Goal: Information Seeking & Learning: Check status

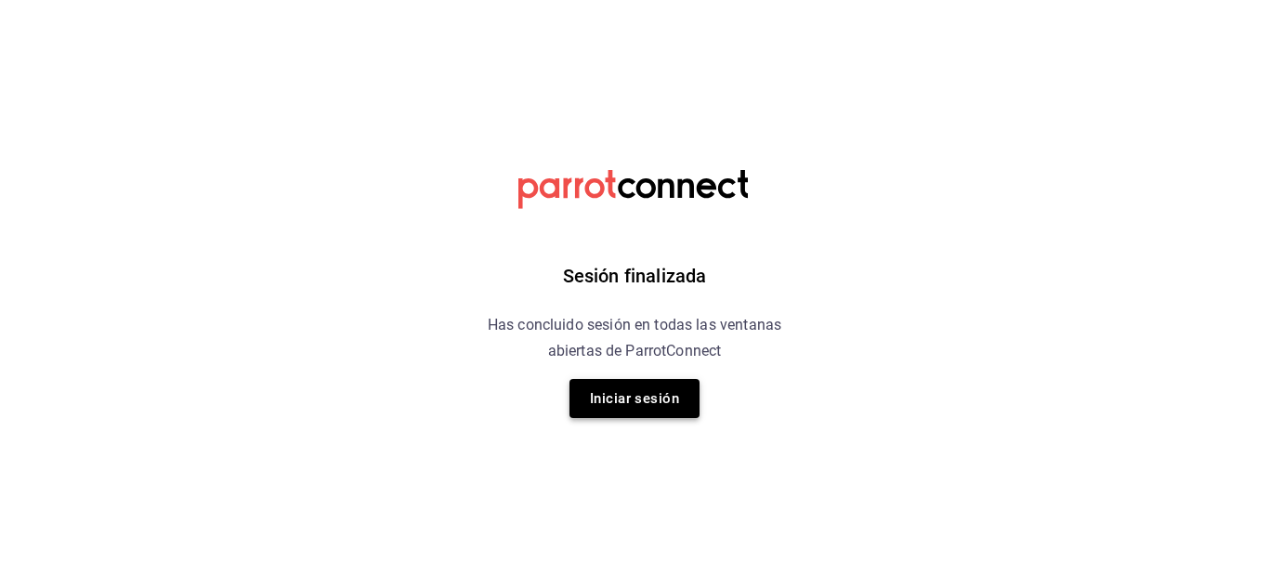
click at [600, 388] on button "Iniciar sesión" at bounding box center [634, 398] width 130 height 39
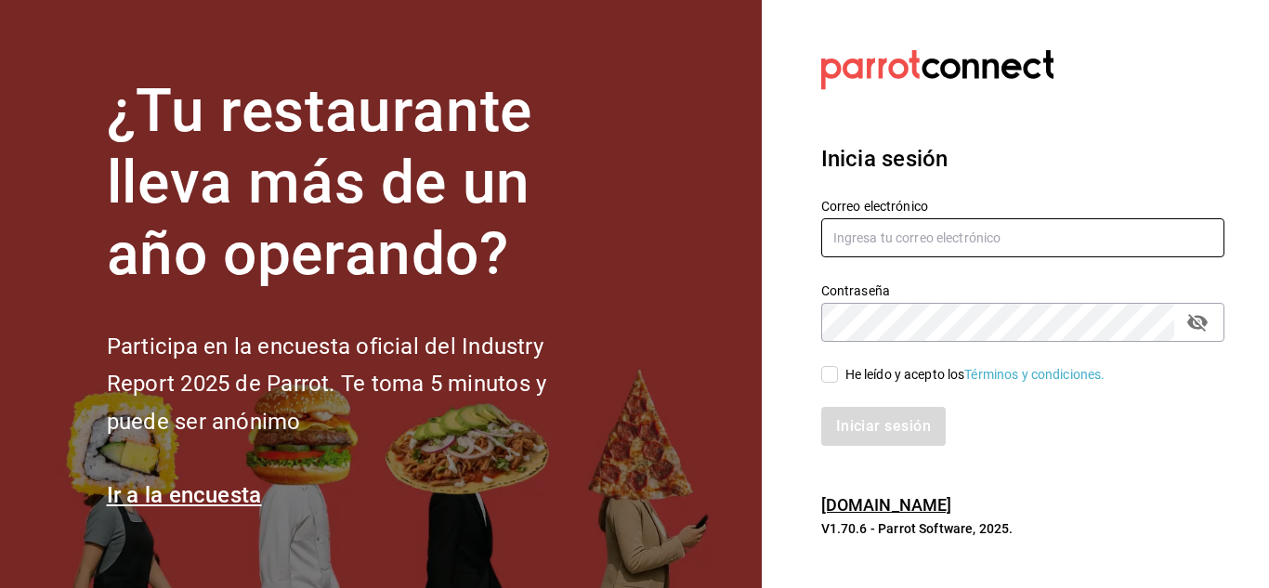
type input "[PERSON_NAME][EMAIL_ADDRESS][DOMAIN_NAME]"
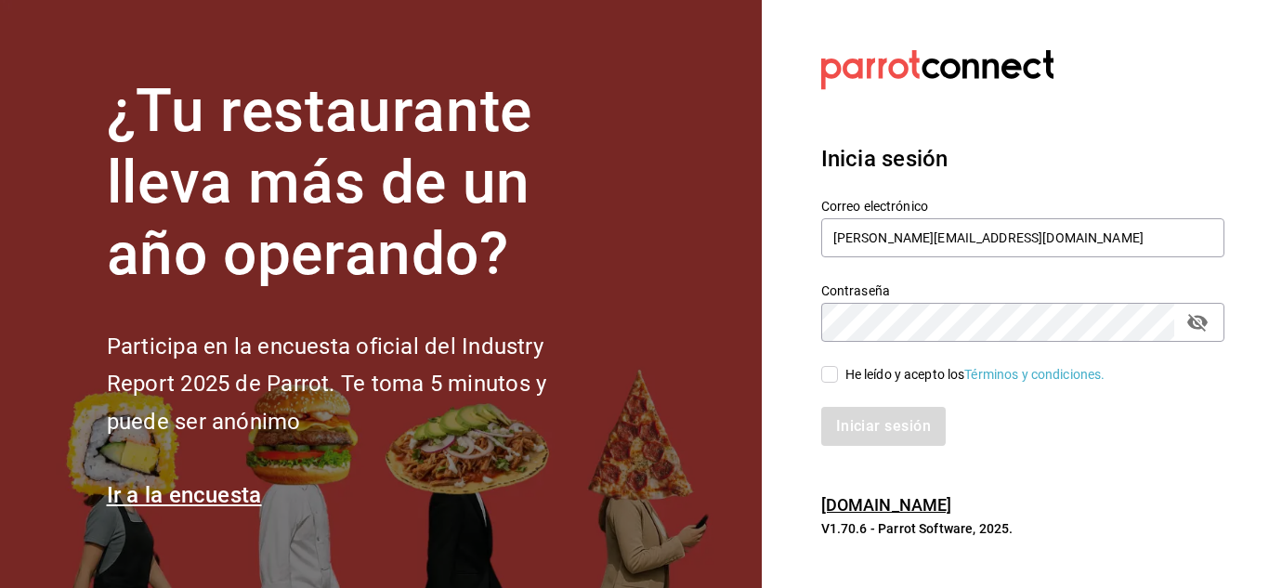
click at [833, 373] on input "He leído y acepto los Términos y condiciones." at bounding box center [829, 374] width 17 height 17
checkbox input "true"
click at [867, 413] on button "Iniciar sesión" at bounding box center [884, 426] width 126 height 39
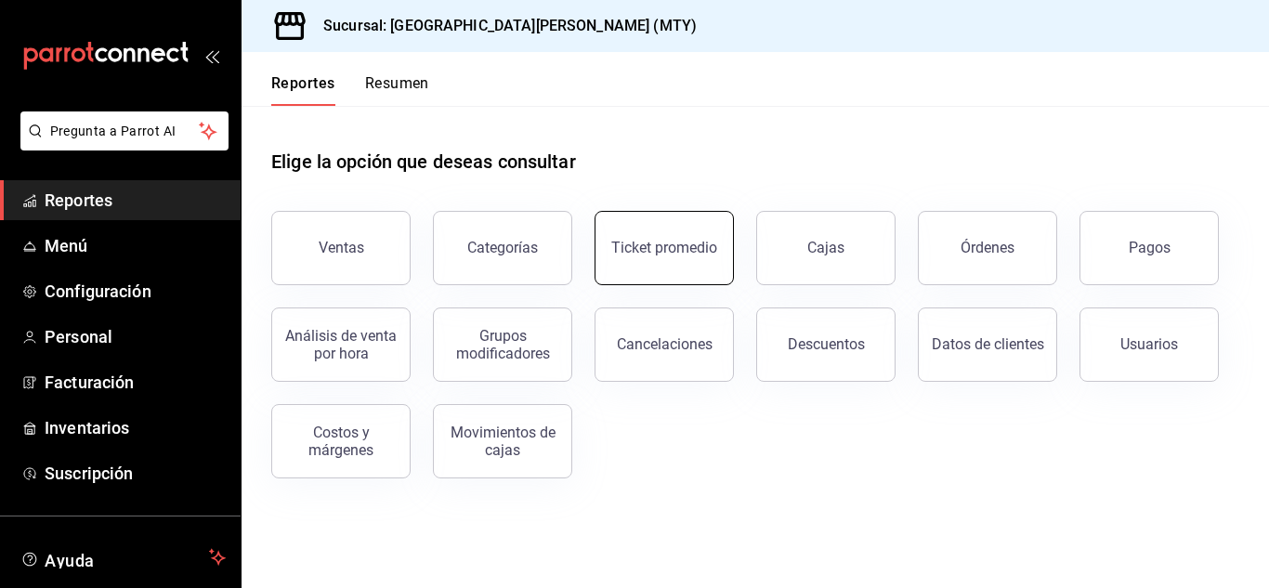
click at [675, 230] on button "Ticket promedio" at bounding box center [664, 248] width 139 height 74
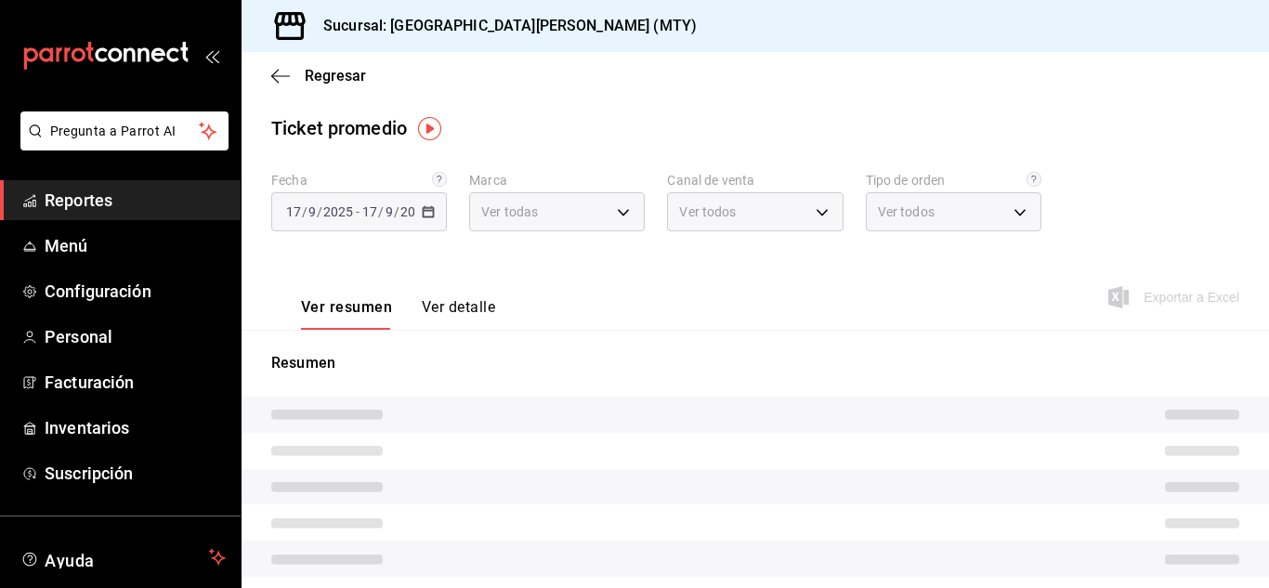
type input "993182a7-2c84-4ec8-9ef4-4438dae30c02"
type input "PARROT,UBER_EATS,RAPPI,DIDI_FOOD,ONLINE"
type input "96359a79-f33f-45b3-934b-2867b65d345c,c6fcd88e-9977-4e7e-951e-e2b9f3ed99d5,482ce…"
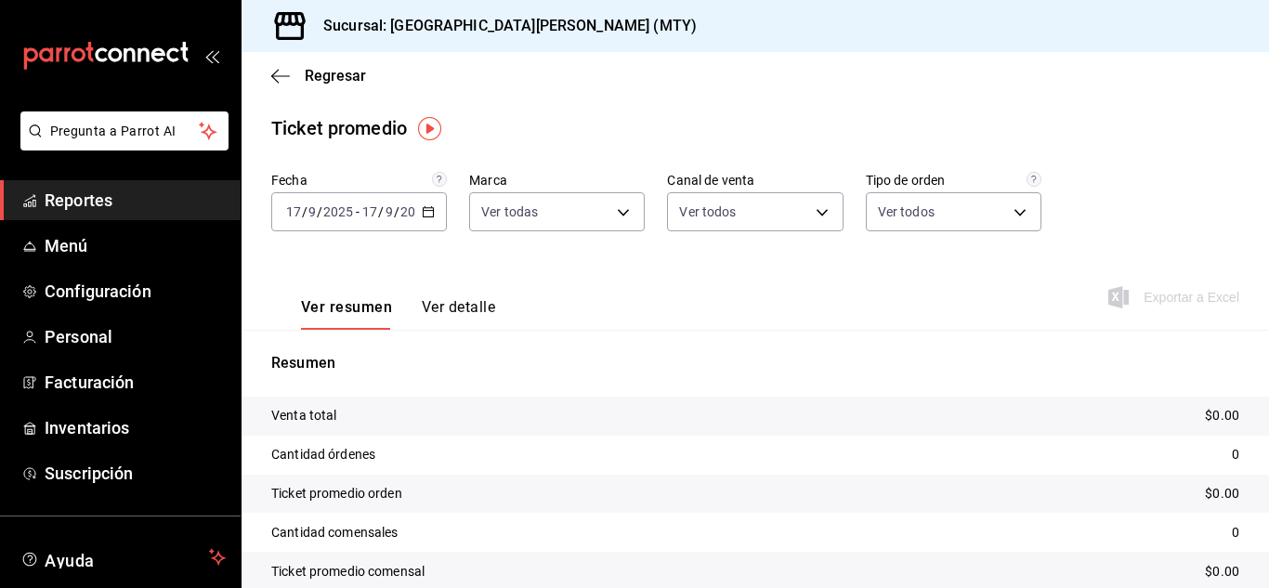
click at [432, 209] on icon "button" at bounding box center [428, 211] width 13 height 13
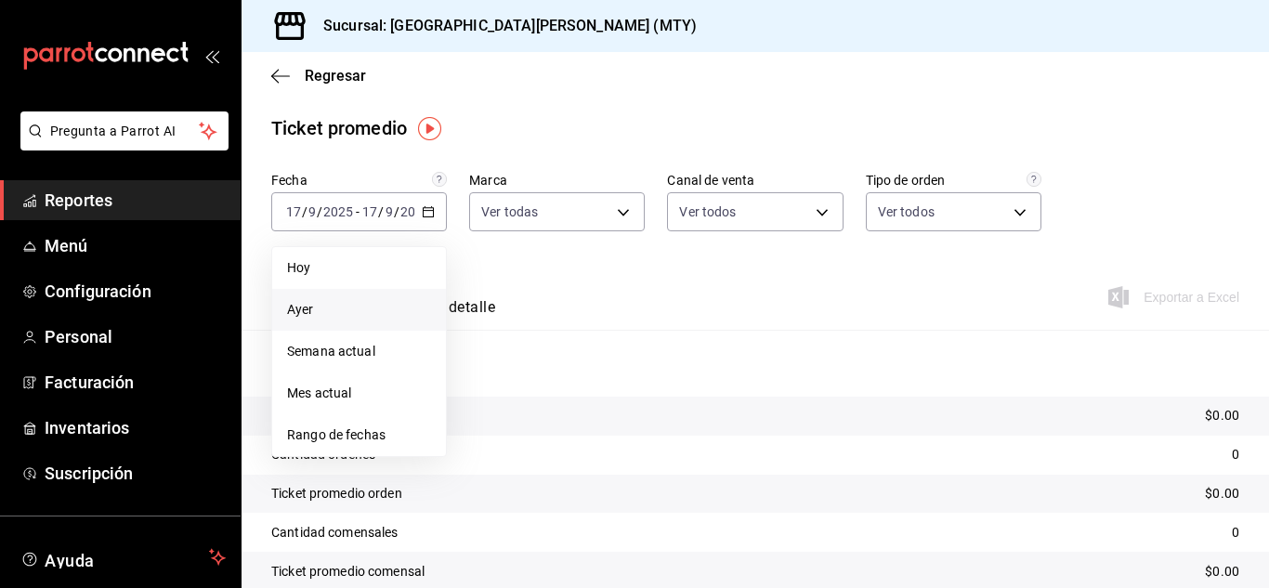
click at [333, 301] on span "Ayer" at bounding box center [359, 310] width 144 height 20
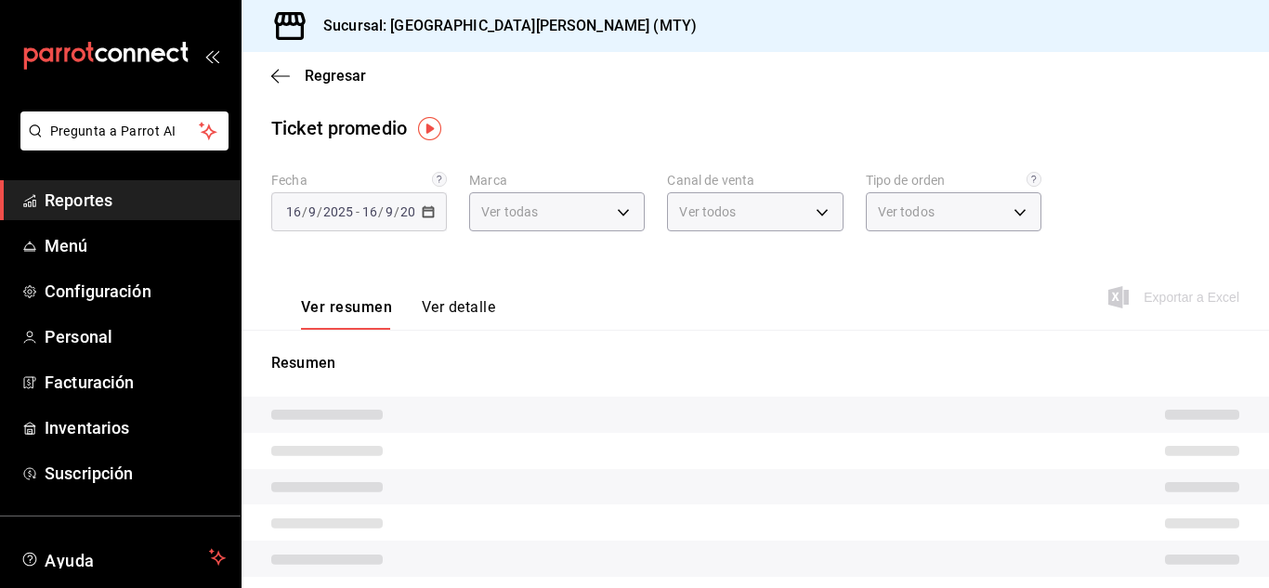
click at [463, 294] on div "Ver resumen Ver detalle" at bounding box center [383, 303] width 224 height 54
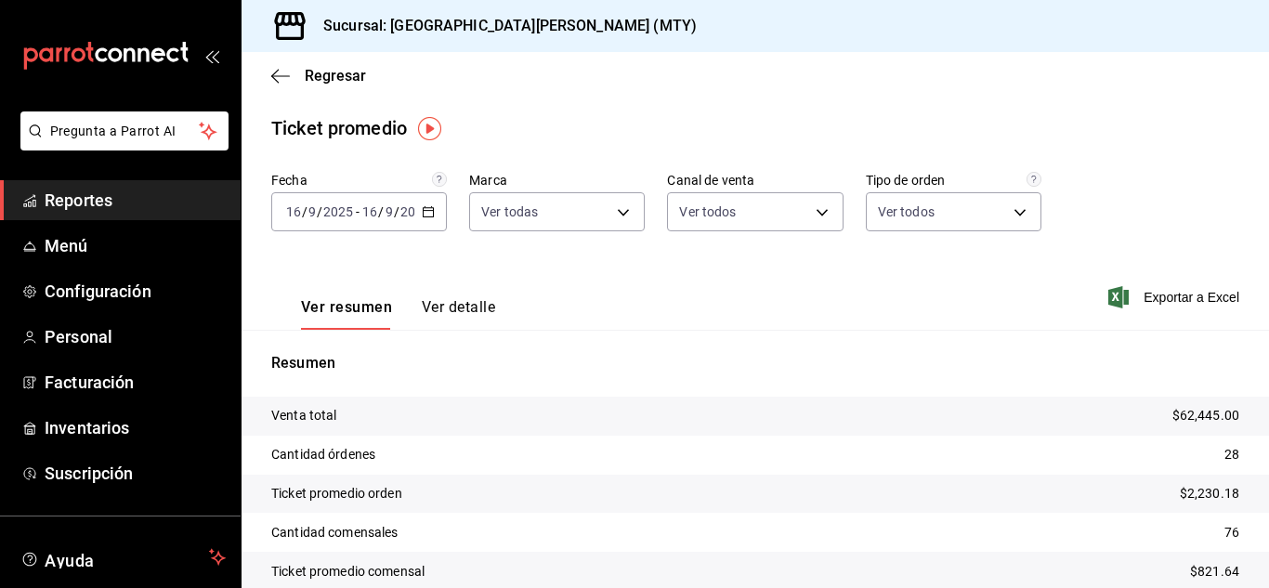
click at [465, 301] on button "Ver detalle" at bounding box center [458, 314] width 73 height 32
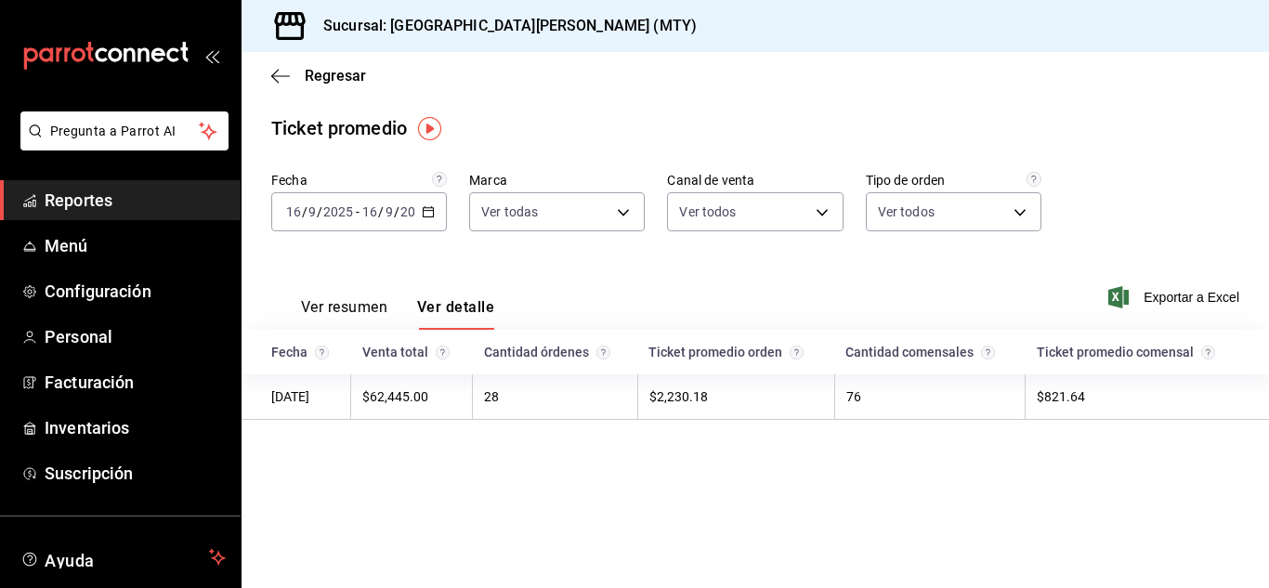
click at [431, 210] on icon "button" at bounding box center [428, 211] width 13 height 13
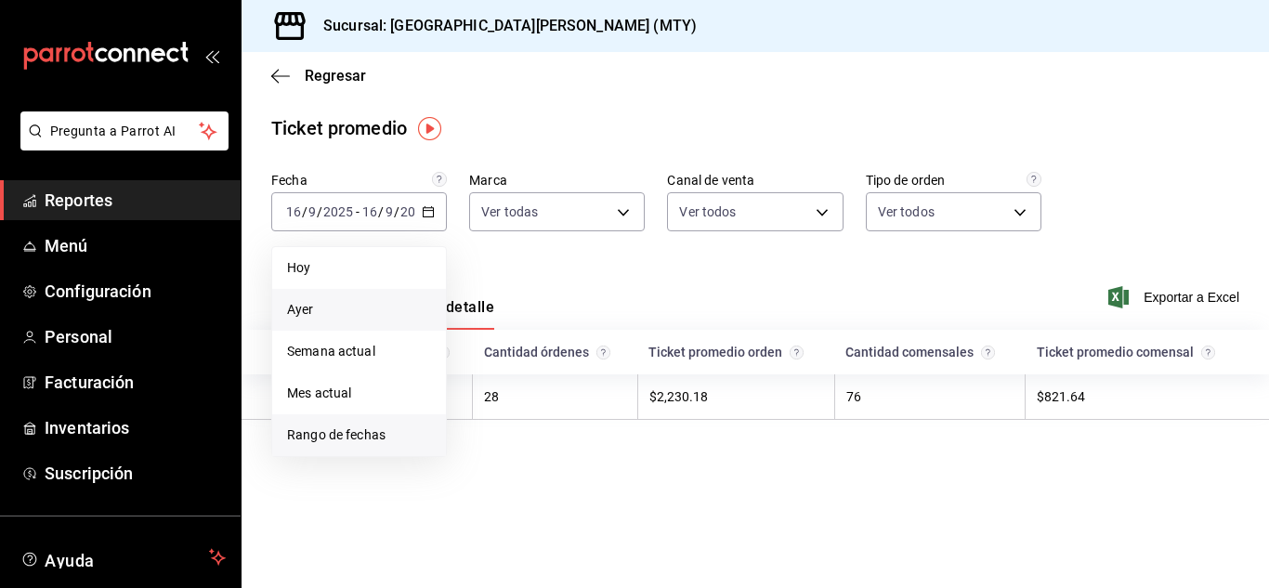
click at [352, 424] on li "Rango de fechas" at bounding box center [359, 435] width 174 height 42
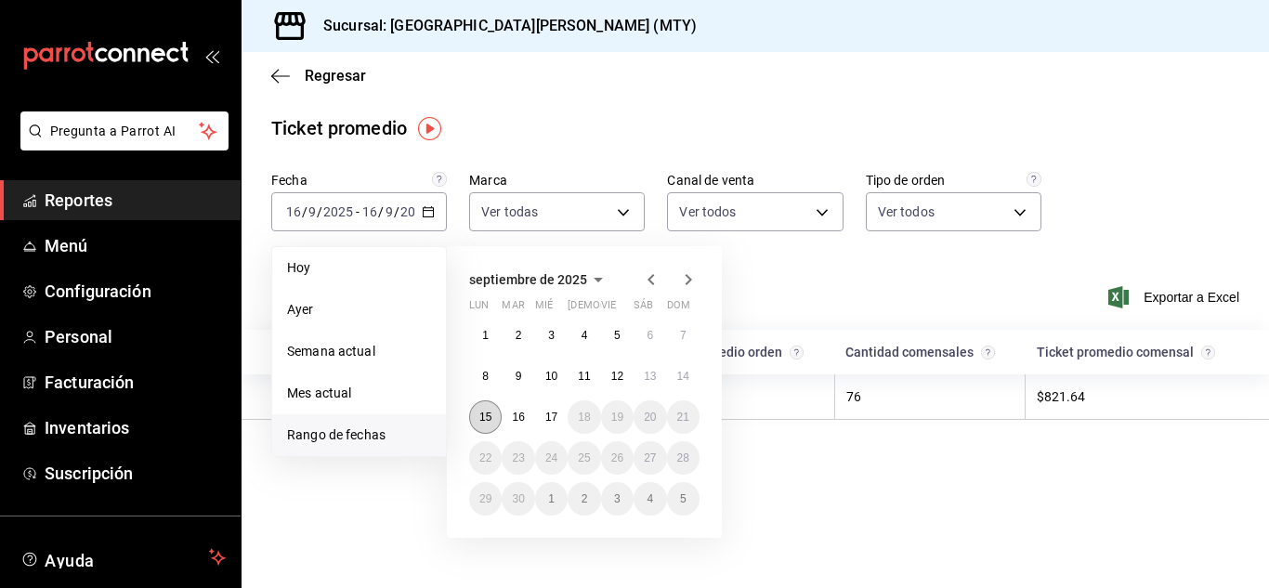
click at [496, 418] on button "15" at bounding box center [485, 416] width 33 height 33
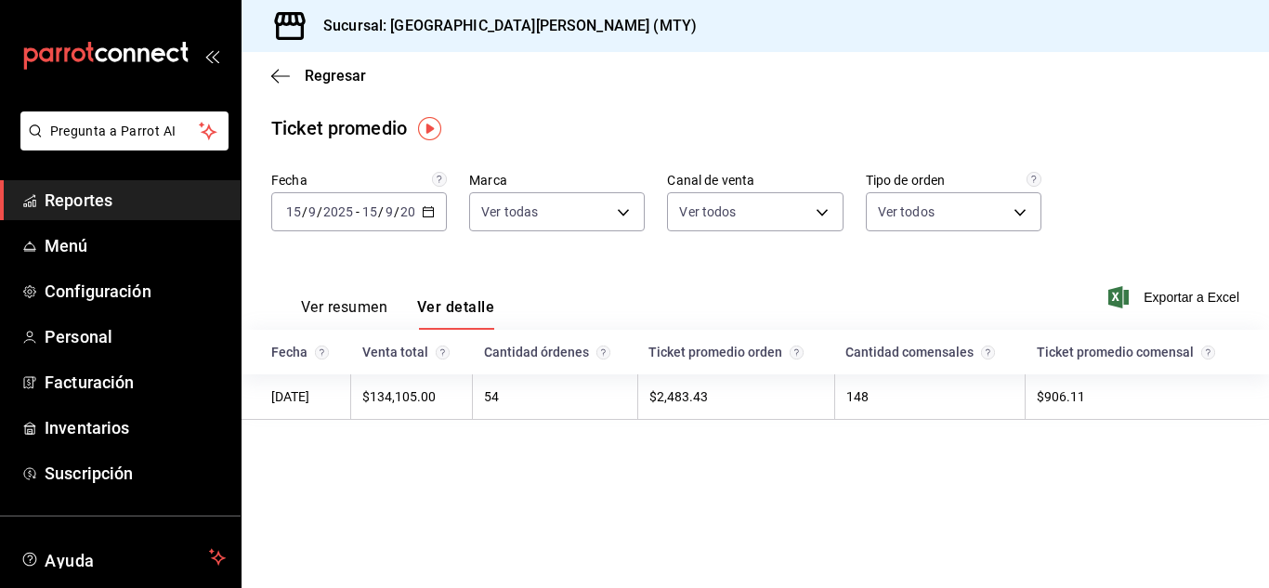
click at [431, 202] on div "2025-09-15 15 / 9 / 2025 - 2025-09-15 15 / 9 / 2025" at bounding box center [359, 211] width 176 height 39
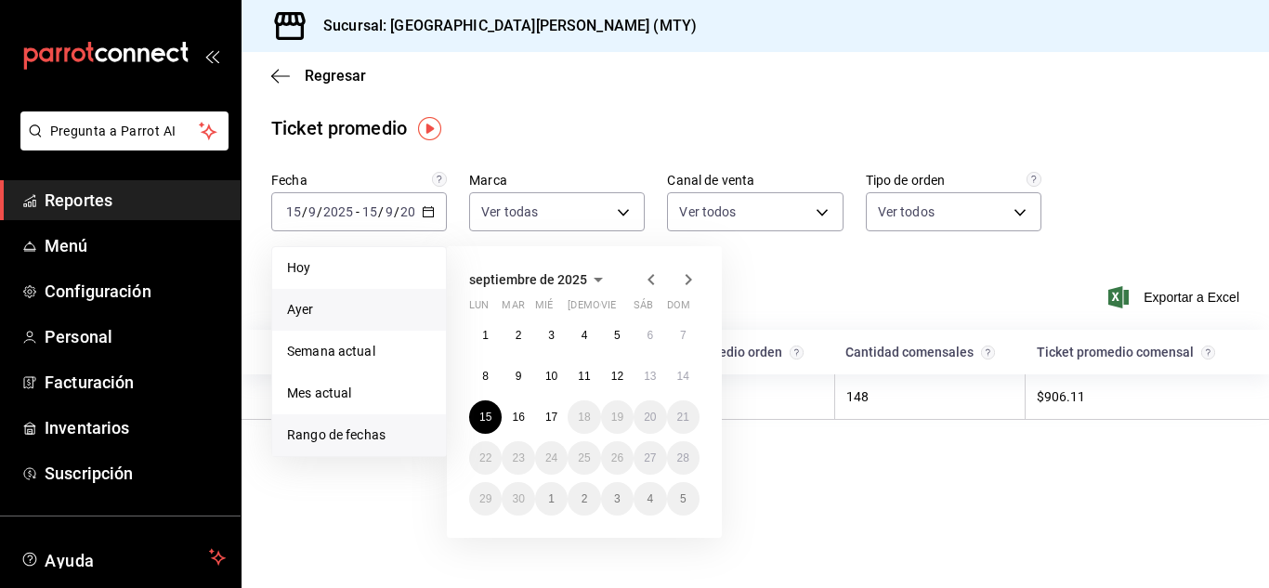
click at [315, 307] on span "Ayer" at bounding box center [359, 310] width 144 height 20
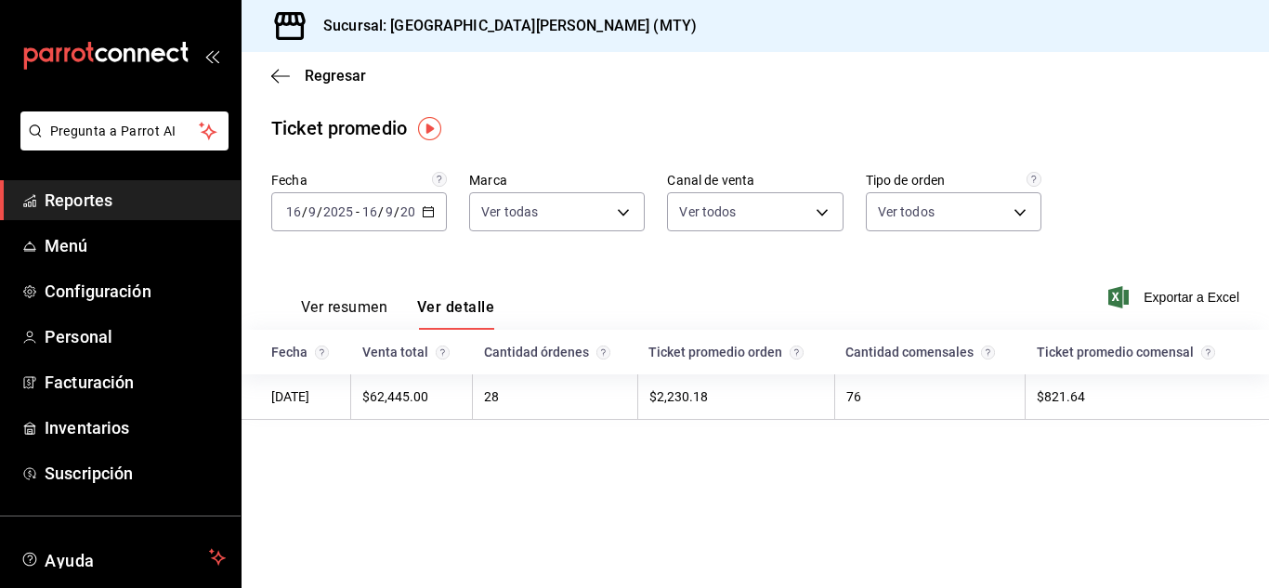
click at [424, 210] on \(Stroke\) "button" at bounding box center [428, 212] width 11 height 10
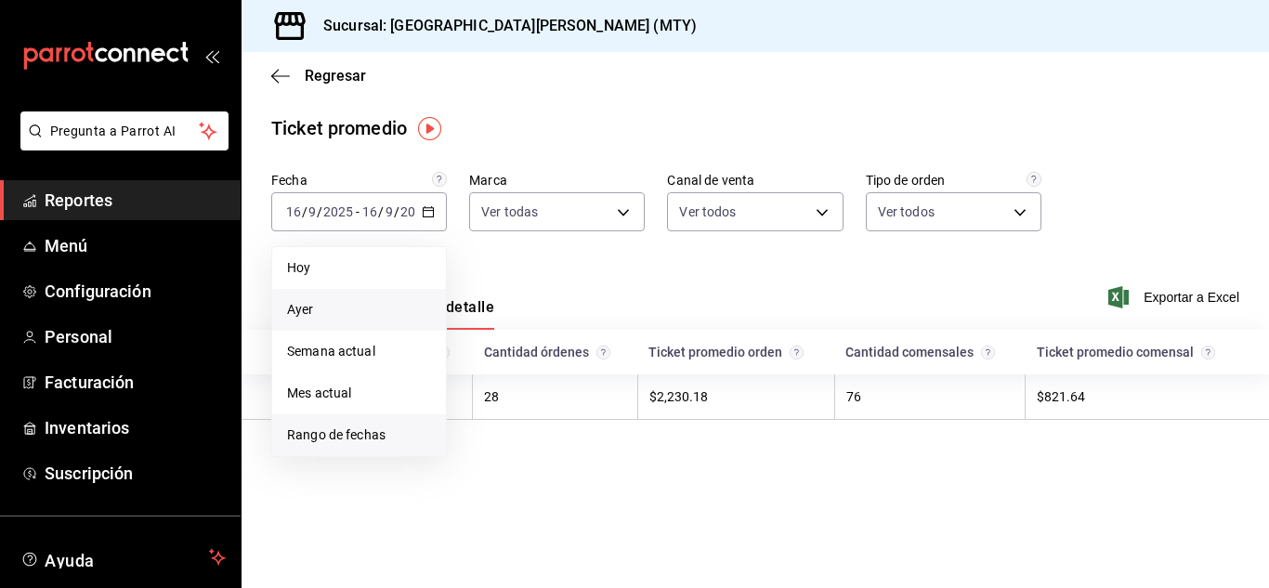
click at [372, 435] on span "Rango de fechas" at bounding box center [359, 435] width 144 height 20
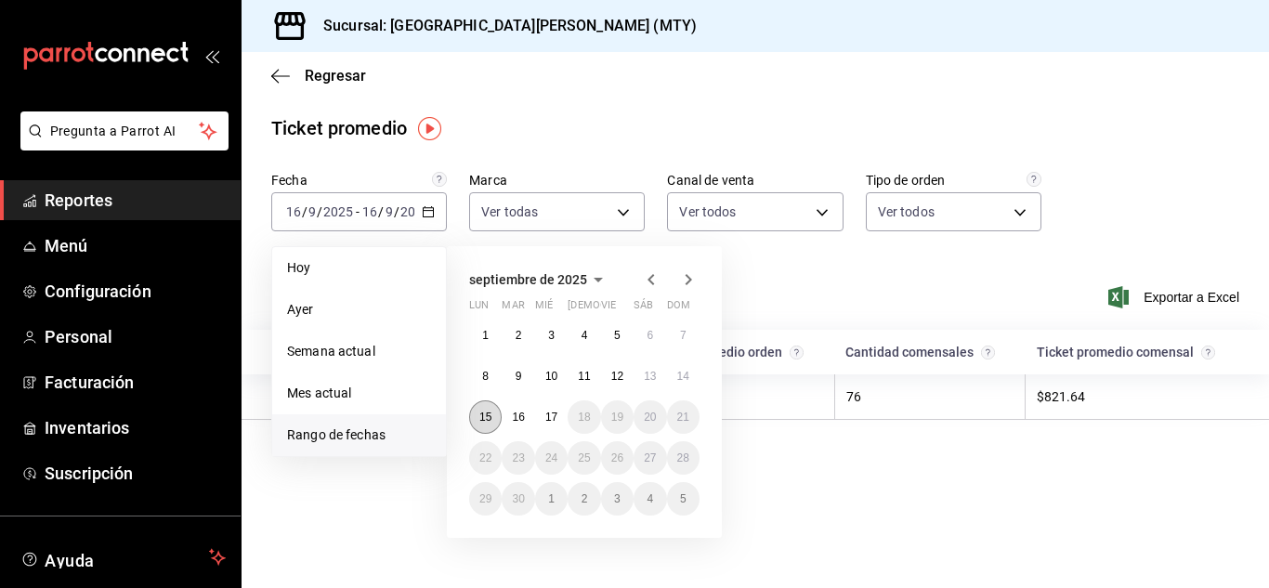
click at [490, 424] on button "15" at bounding box center [485, 416] width 33 height 33
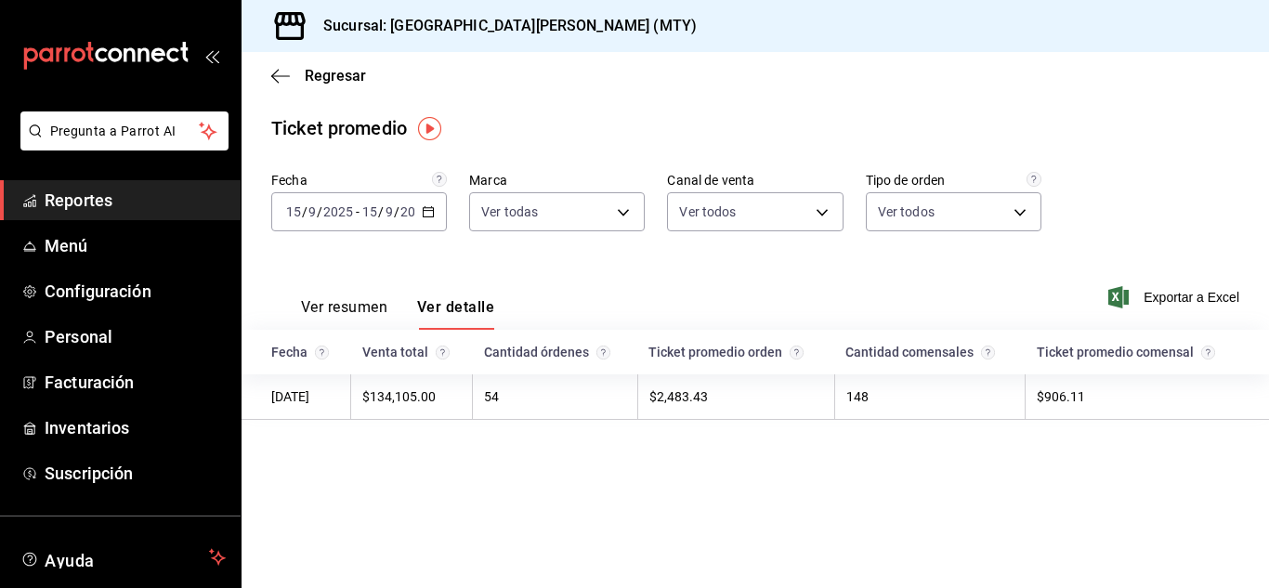
click at [424, 202] on div "2025-09-15 15 / 9 / 2025 - 2025-09-15 15 / 9 / 2025" at bounding box center [359, 211] width 176 height 39
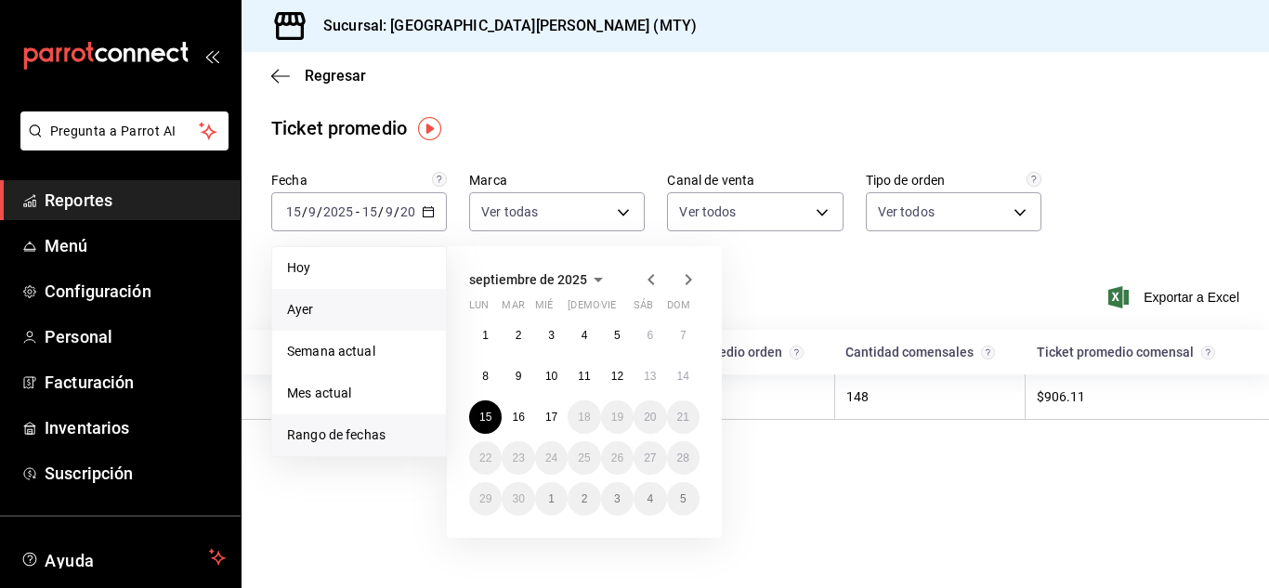
click at [334, 316] on span "Ayer" at bounding box center [359, 310] width 144 height 20
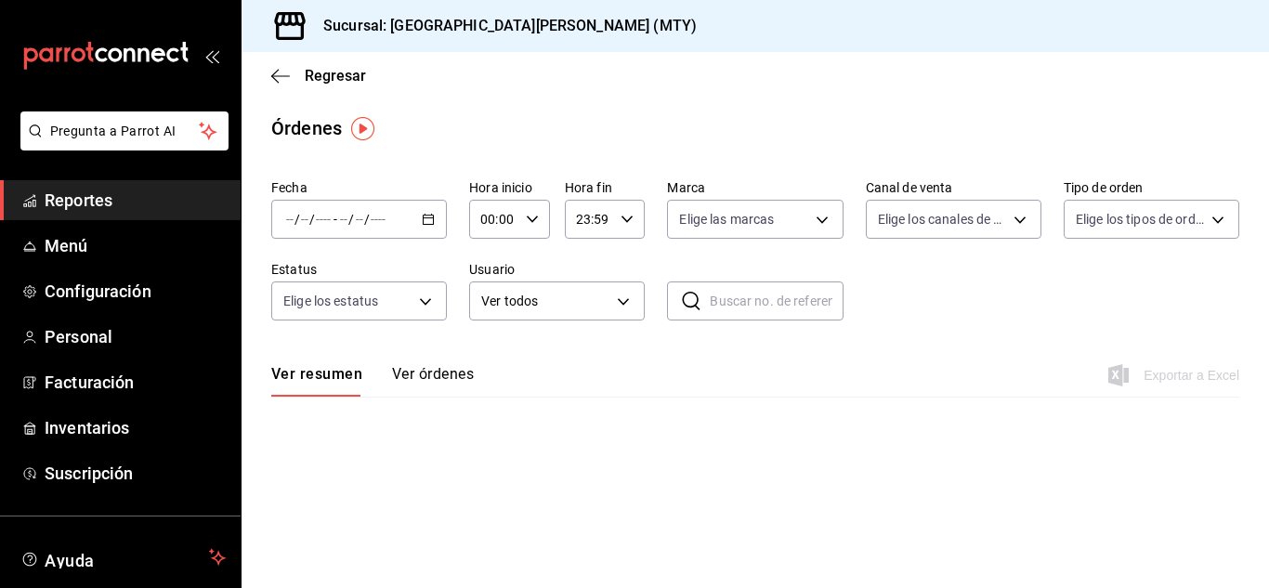
click at [306, 59] on div "Regresar" at bounding box center [755, 75] width 1027 height 47
click at [314, 66] on div "Regresar" at bounding box center [755, 75] width 1027 height 47
click at [325, 78] on span "Regresar" at bounding box center [335, 76] width 61 height 18
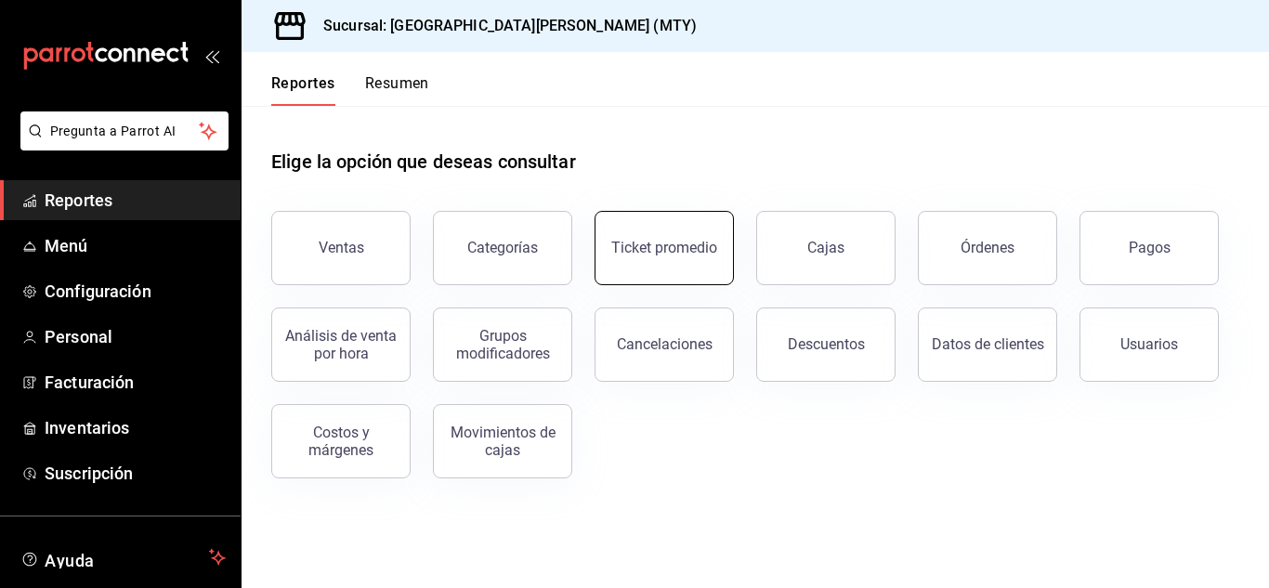
click at [649, 236] on button "Ticket promedio" at bounding box center [664, 248] width 139 height 74
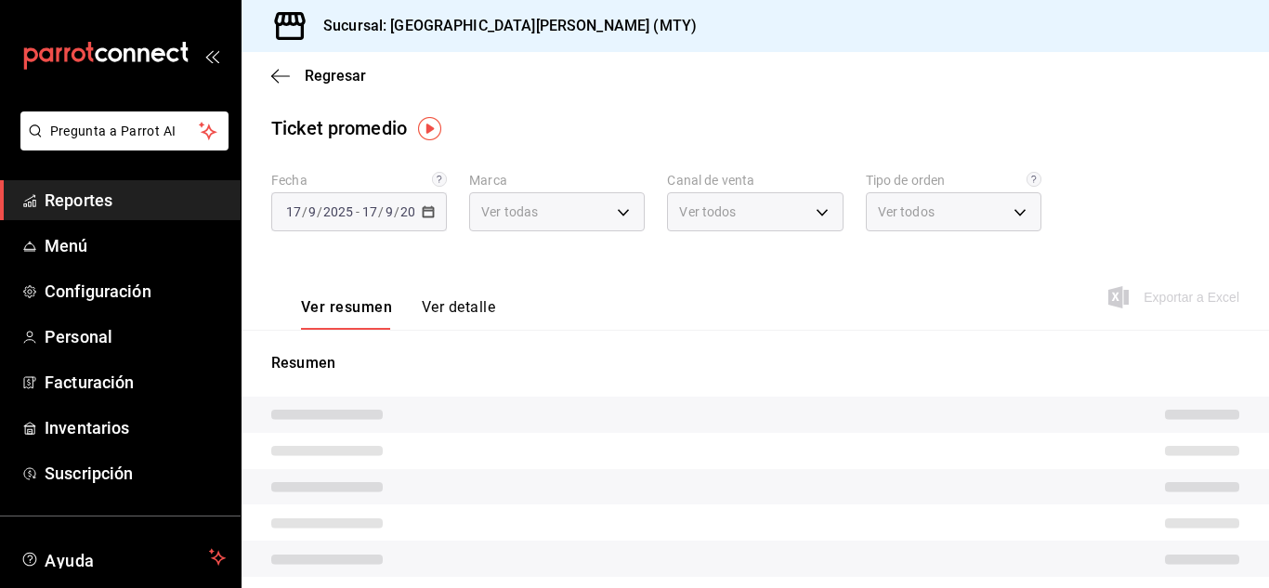
type input "993182a7-2c84-4ec8-9ef4-4438dae30c02"
type input "PARROT,UBER_EATS,RAPPI,DIDI_FOOD,ONLINE"
type input "96359a79-f33f-45b3-934b-2867b65d345c,c6fcd88e-9977-4e7e-951e-e2b9f3ed99d5,482ce…"
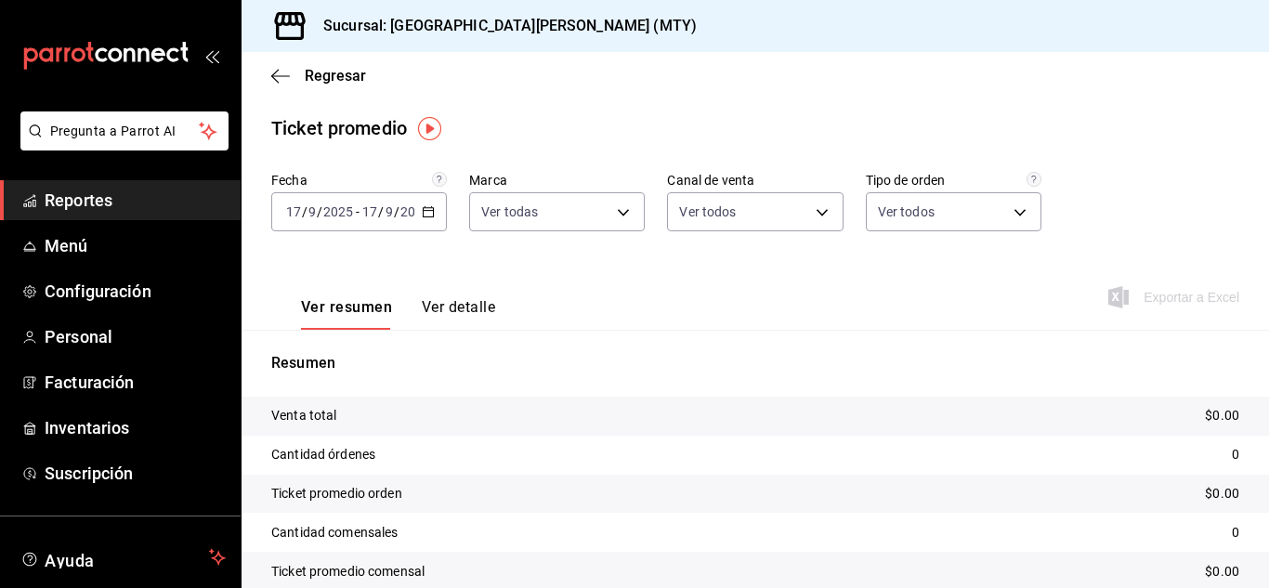
click at [425, 209] on icon "button" at bounding box center [428, 211] width 13 height 13
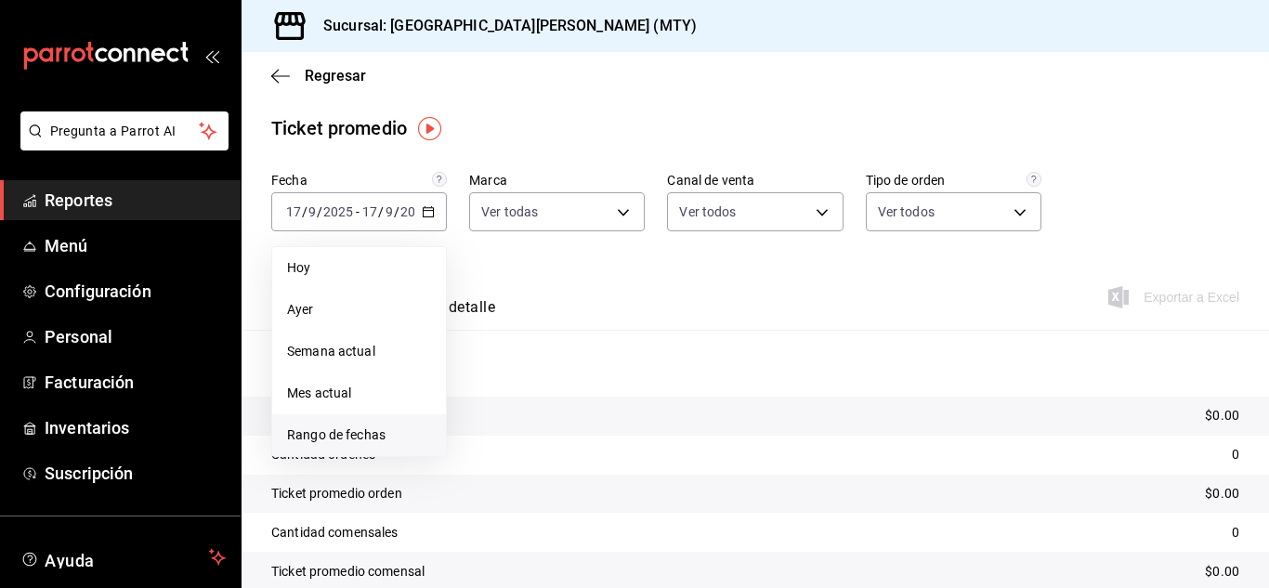
click at [333, 433] on span "Rango de fechas" at bounding box center [359, 435] width 144 height 20
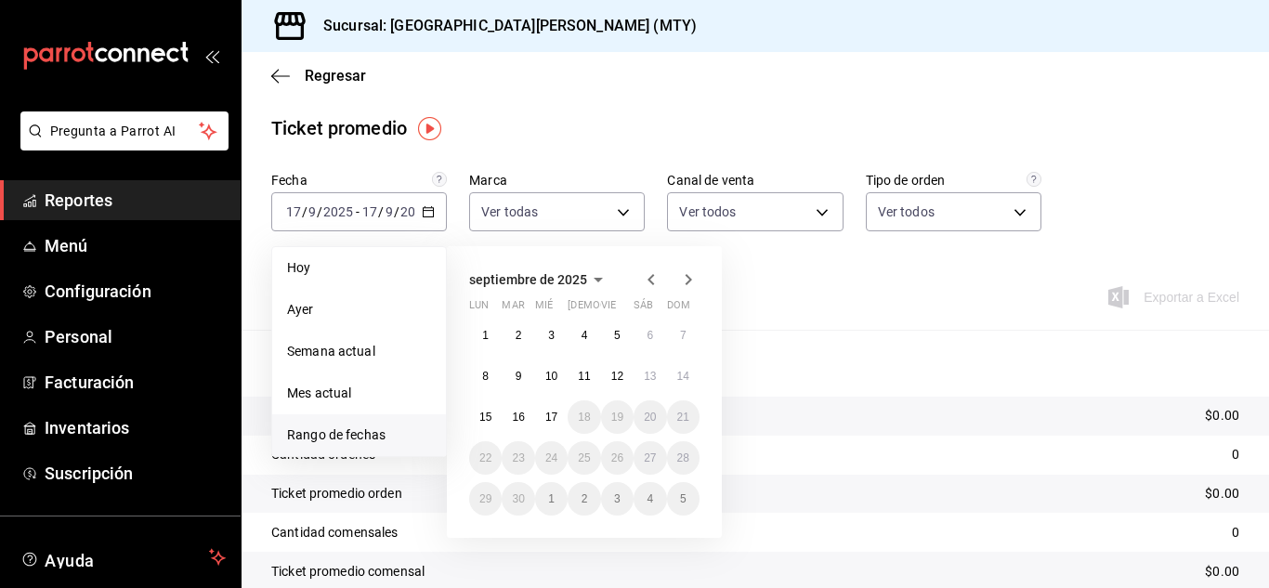
click at [532, 272] on span "septiembre de 2025" at bounding box center [528, 279] width 118 height 15
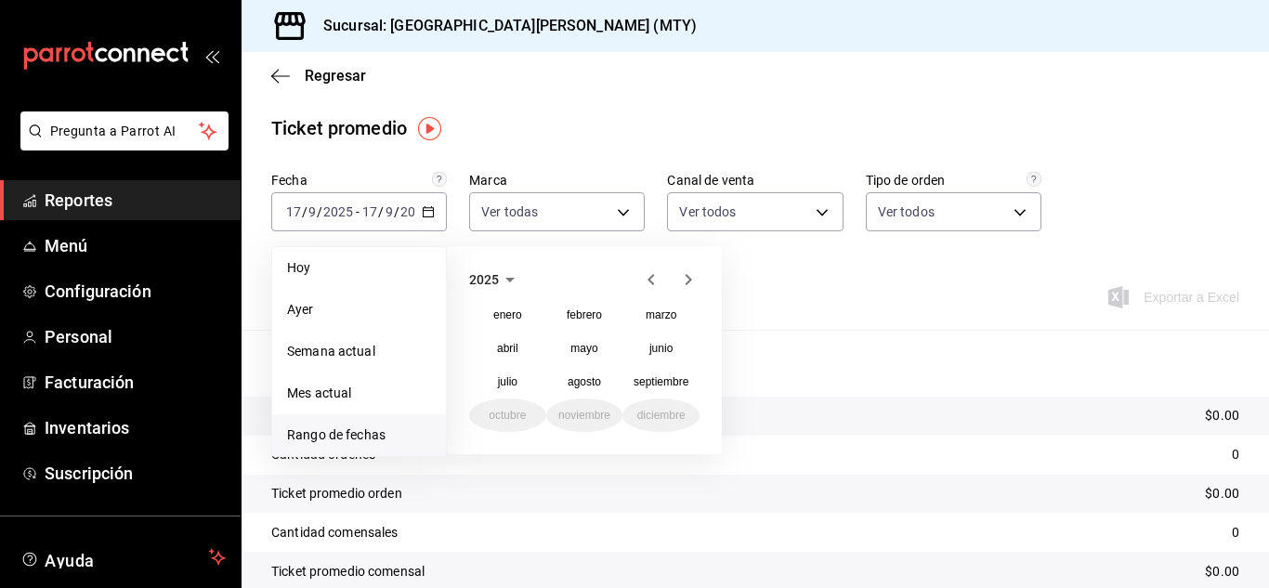
click at [502, 280] on icon "button" at bounding box center [510, 279] width 22 height 22
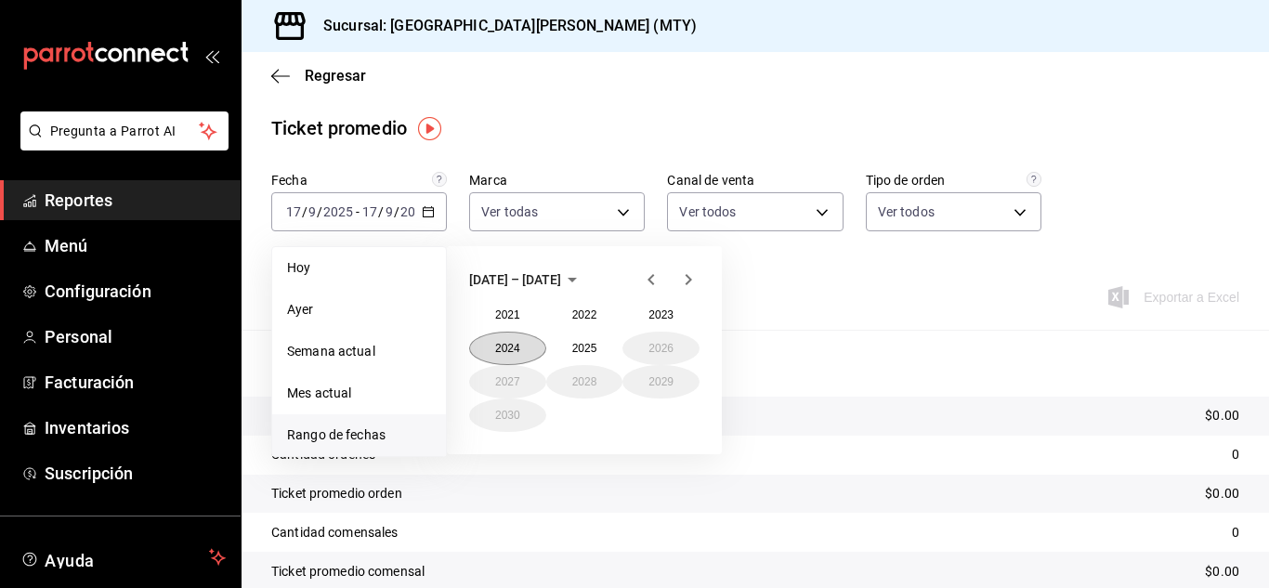
click at [529, 351] on button "2024" at bounding box center [507, 348] width 77 height 33
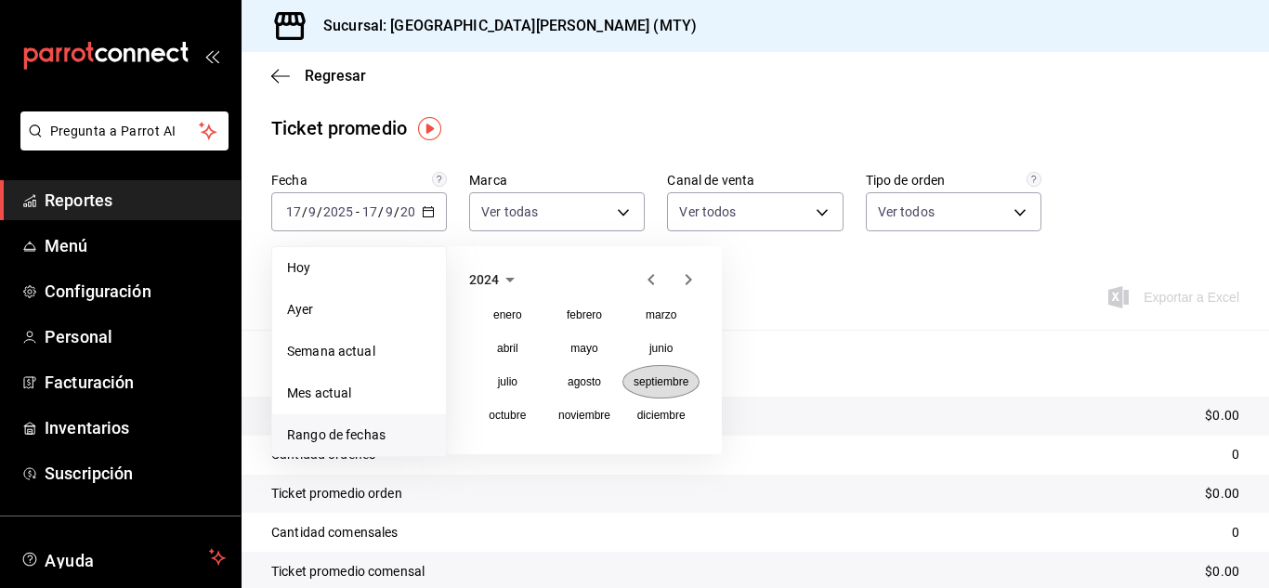
click at [647, 379] on abbr "septiembre" at bounding box center [661, 381] width 55 height 13
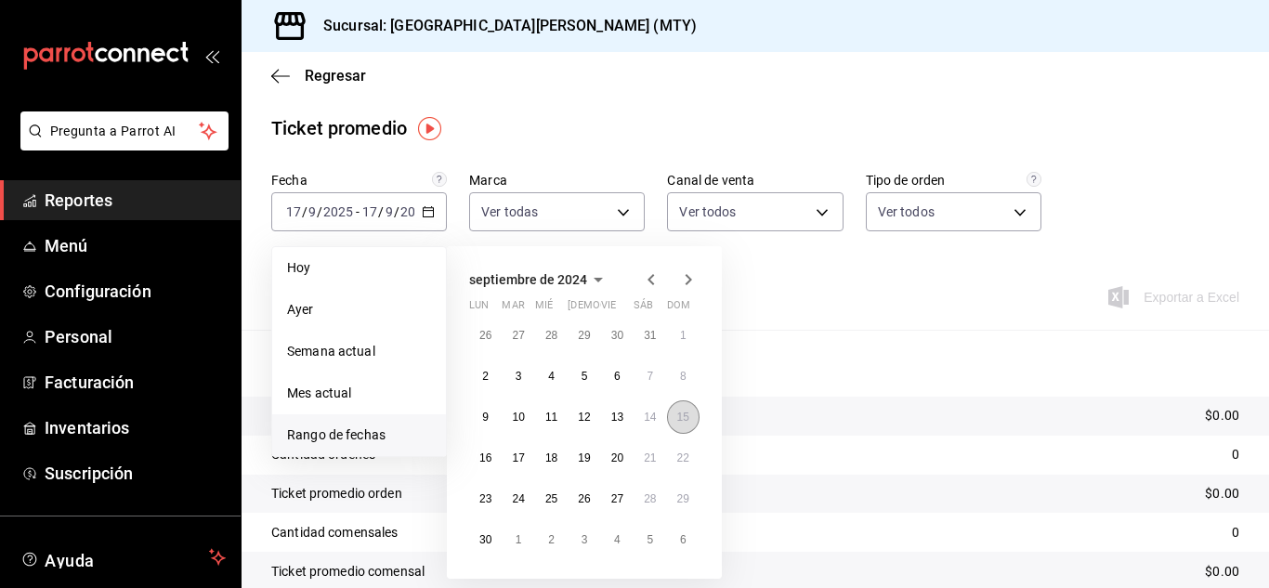
click at [677, 424] on button "15" at bounding box center [683, 416] width 33 height 33
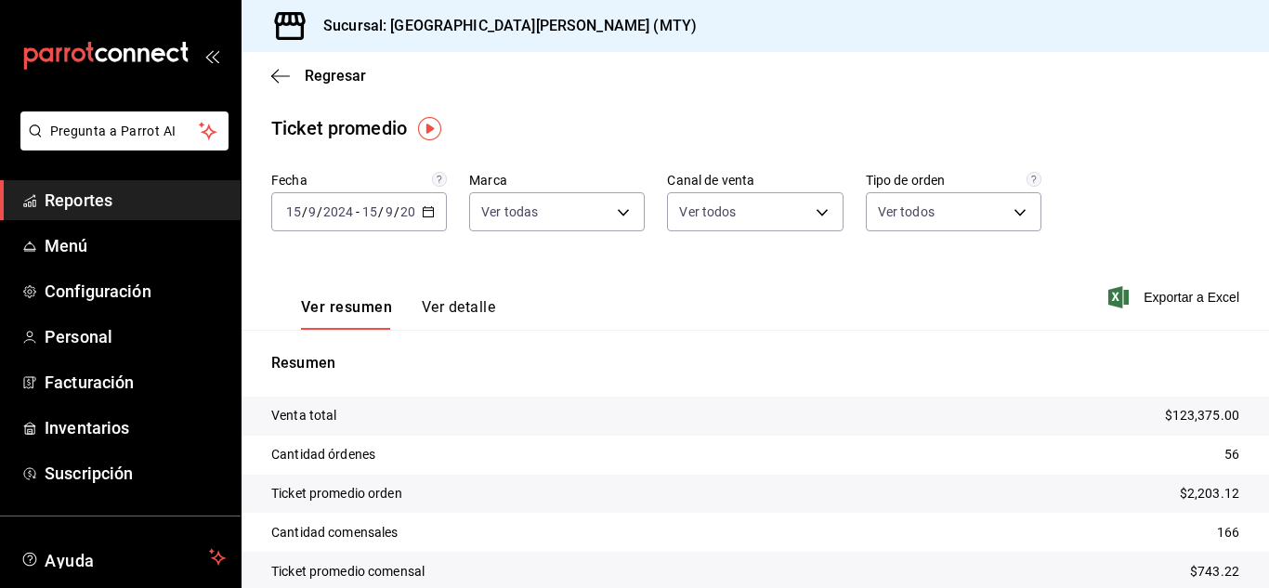
click at [478, 312] on button "Ver detalle" at bounding box center [458, 314] width 73 height 32
